Goal: Task Accomplishment & Management: Use online tool/utility

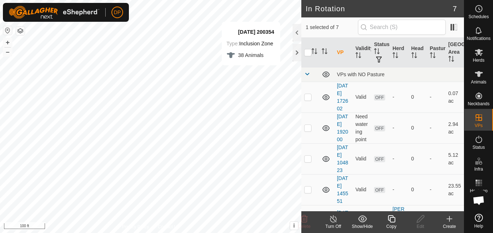
checkbox input "false"
click at [145, 0] on html "DP Schedules Notifications Herds Animals Neckbands VPs Status Infra Heatmap Hel…" at bounding box center [246, 116] width 493 height 233
click at [306, 100] on p-checkbox at bounding box center [307, 97] width 7 height 6
checkbox input "true"
